Goal: Information Seeking & Learning: Learn about a topic

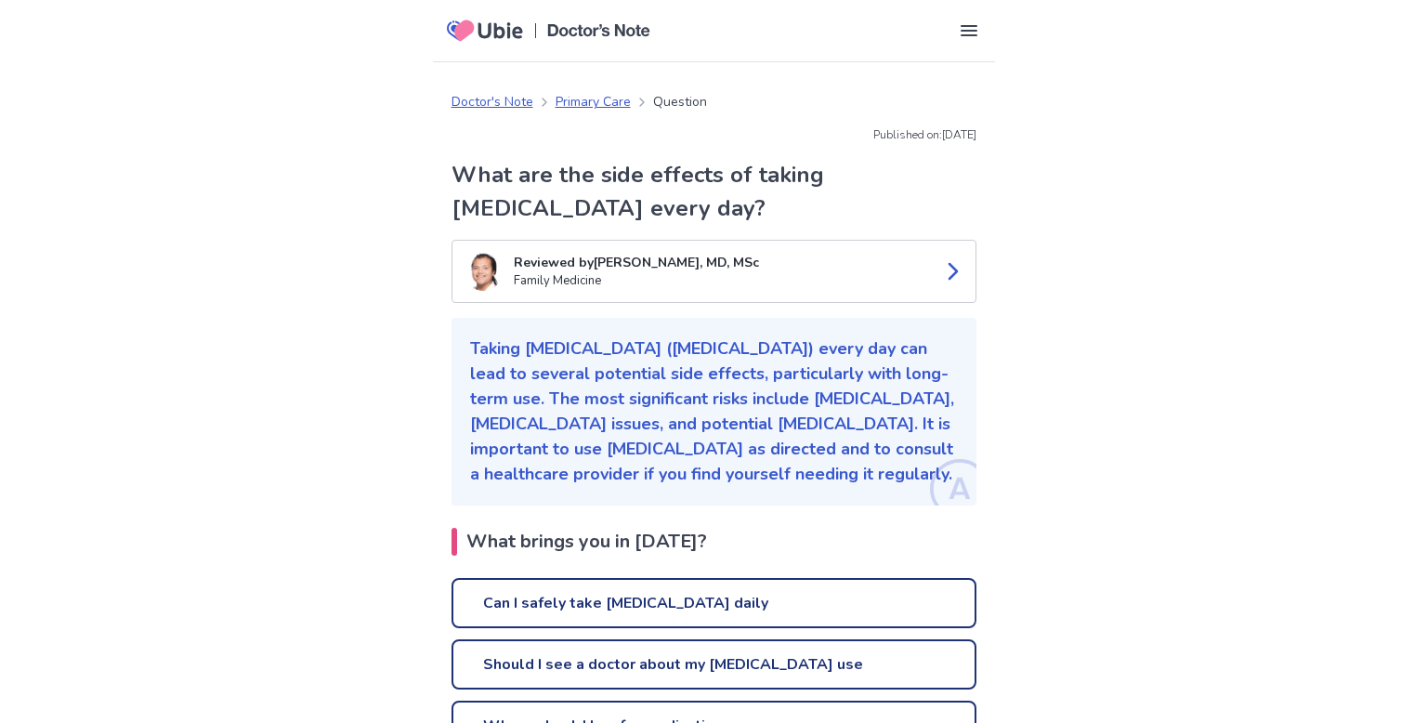
click at [566, 660] on link "Should I see a doctor about my [MEDICAL_DATA] use" at bounding box center [713, 664] width 525 height 50
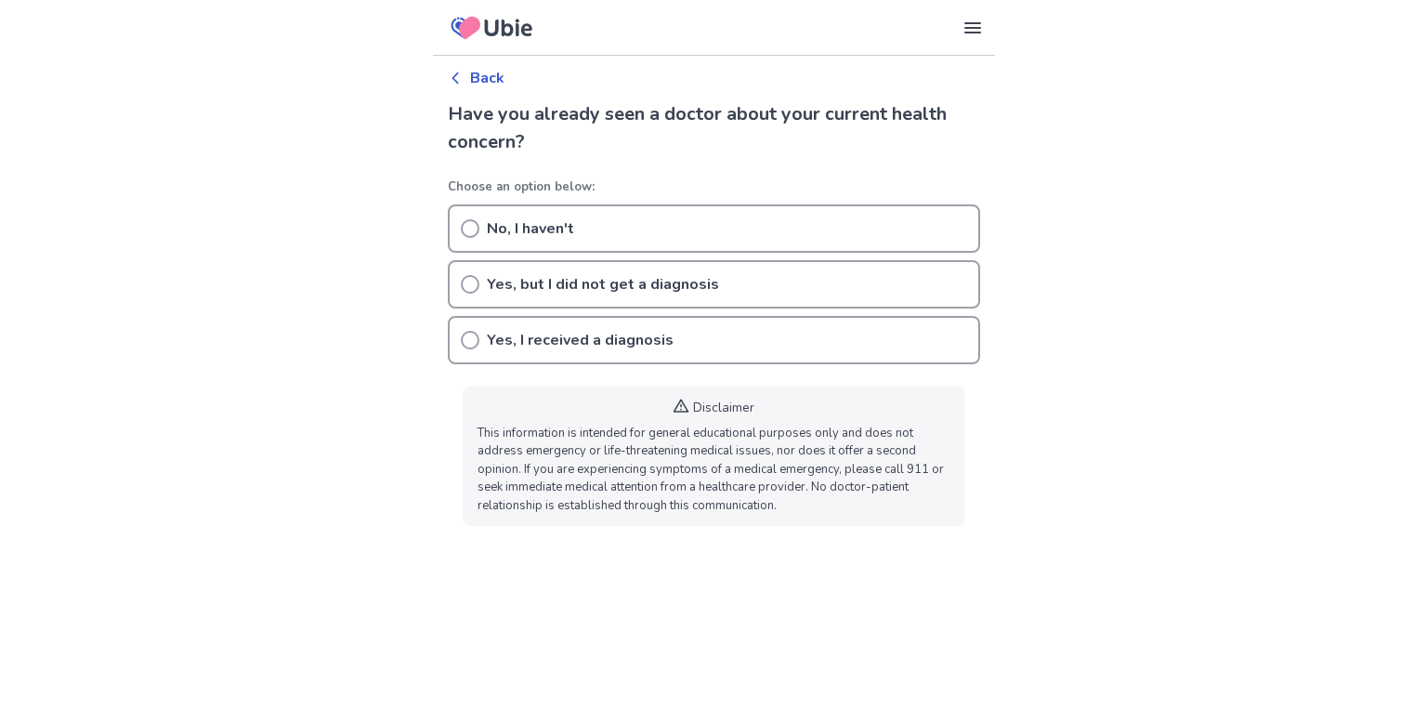
click at [478, 194] on p "Choose an option below:" at bounding box center [714, 187] width 532 height 19
click at [554, 336] on p "Yes, I received a diagnosis" at bounding box center [580, 340] width 187 height 22
